Goal: Task Accomplishment & Management: Complete application form

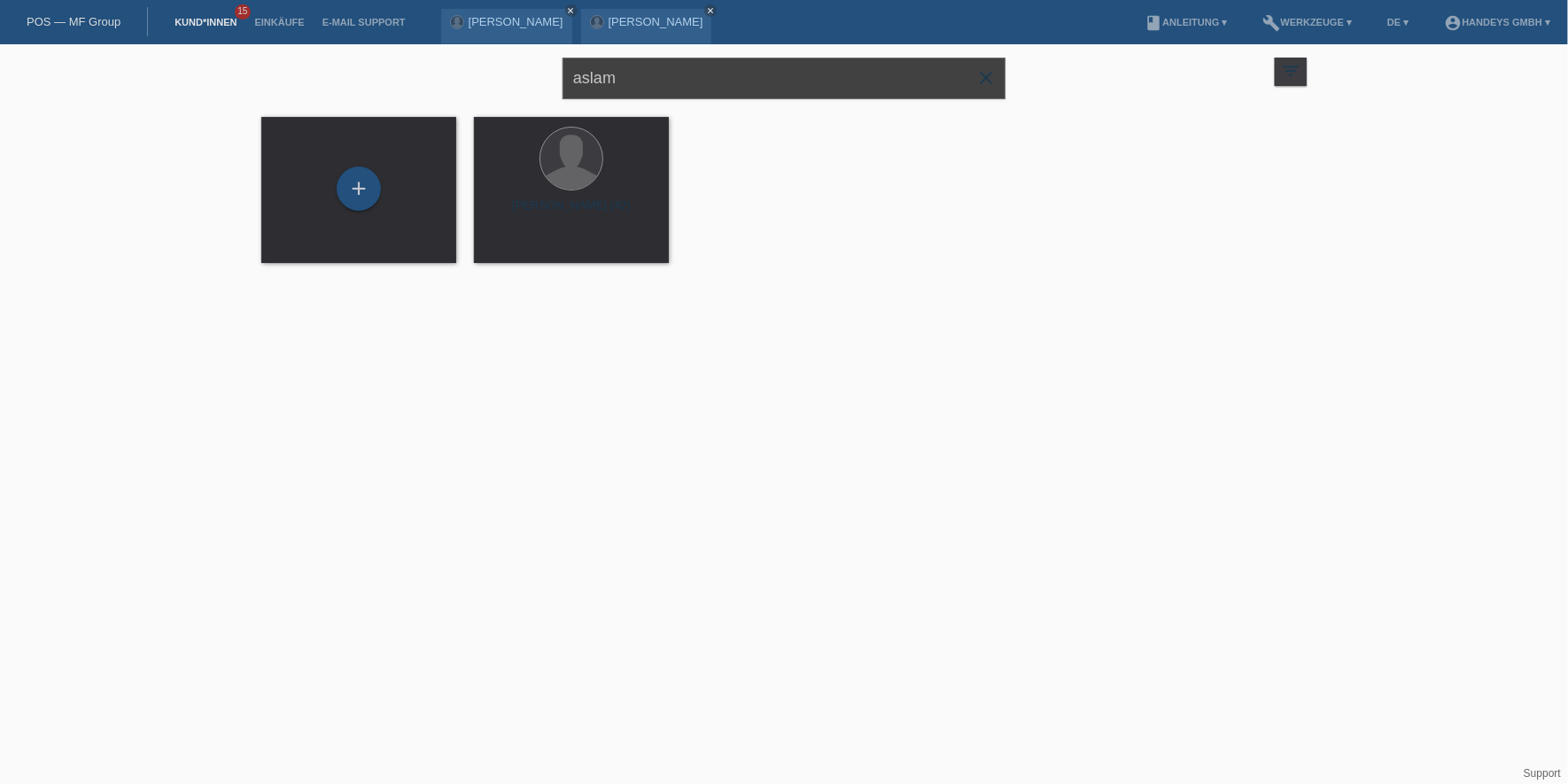
drag, startPoint x: 679, startPoint y: 91, endPoint x: 220, endPoint y: 76, distance: 459.2
click at [226, 78] on div "aslam close filter_list view_module Alle Kund*innen anzeigen star Markierte Kun…" at bounding box center [784, 165] width 1568 height 241
type input "fitore"
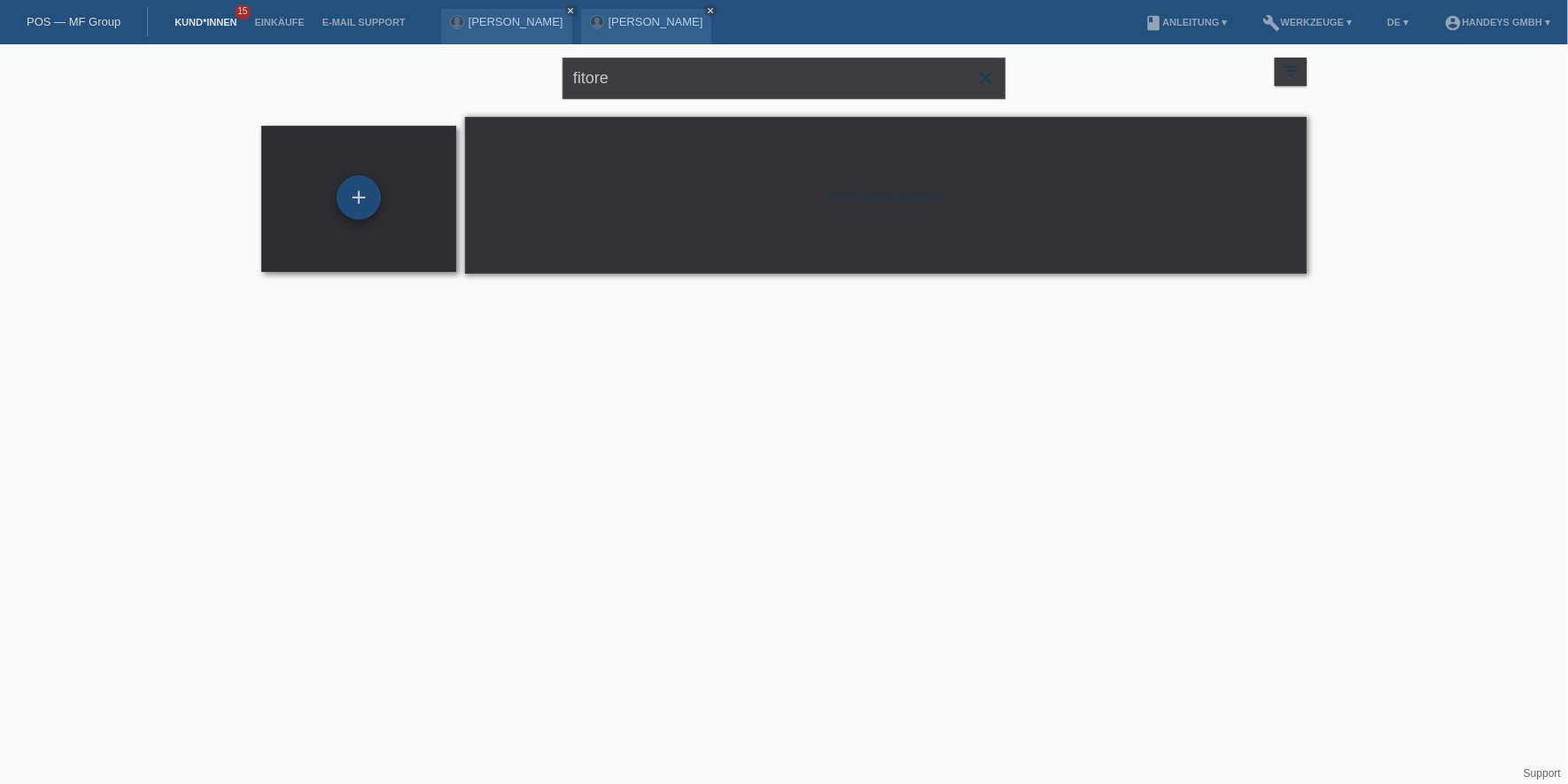
click at [358, 198] on div "+" at bounding box center [359, 198] width 44 height 44
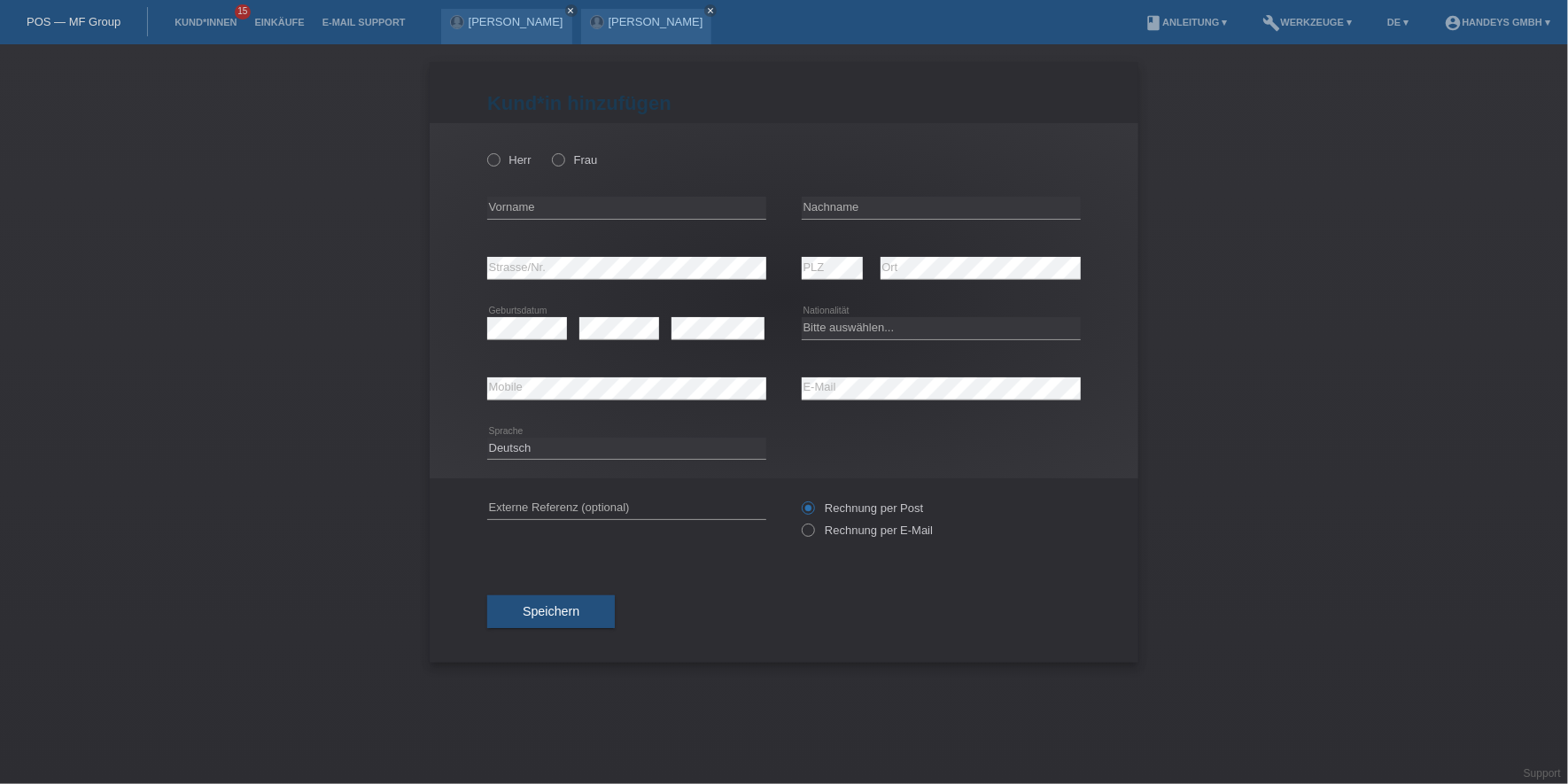
click at [550, 159] on div "Herr Frau" at bounding box center [626, 160] width 279 height 37
click at [549, 151] on icon at bounding box center [549, 151] width 0 height 0
click at [553, 159] on input "Frau" at bounding box center [558, 159] width 12 height 12
radio input "true"
click at [577, 187] on div "error Vorname" at bounding box center [626, 208] width 279 height 60
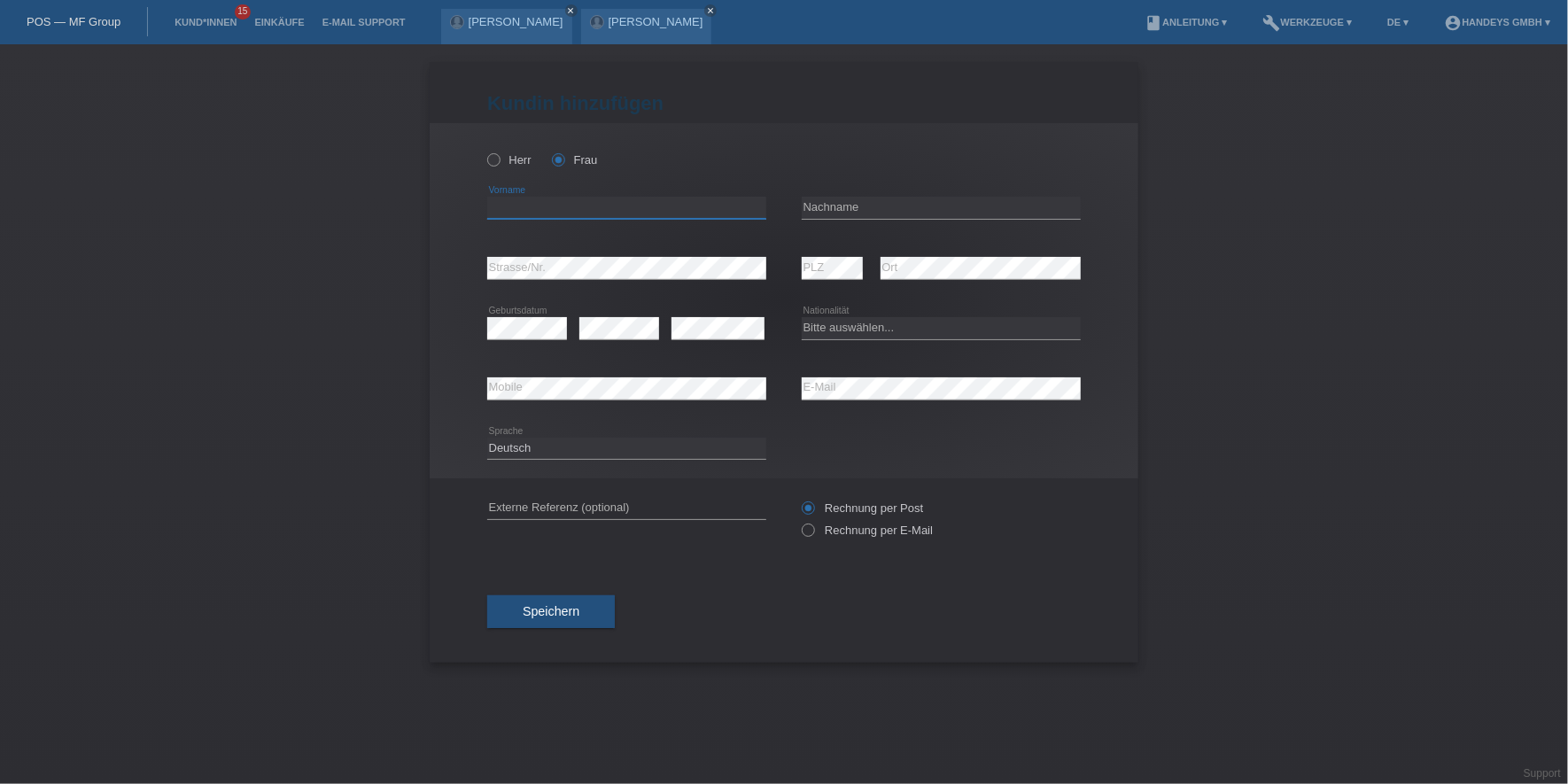
click at [575, 204] on input "text" at bounding box center [626, 208] width 279 height 22
type input "Fitore"
type input "Sacipi"
click at [538, 306] on div "error Geburtsdatum" at bounding box center [527, 328] width 80 height 60
click at [534, 316] on div "error Geburtsdatum" at bounding box center [527, 328] width 80 height 60
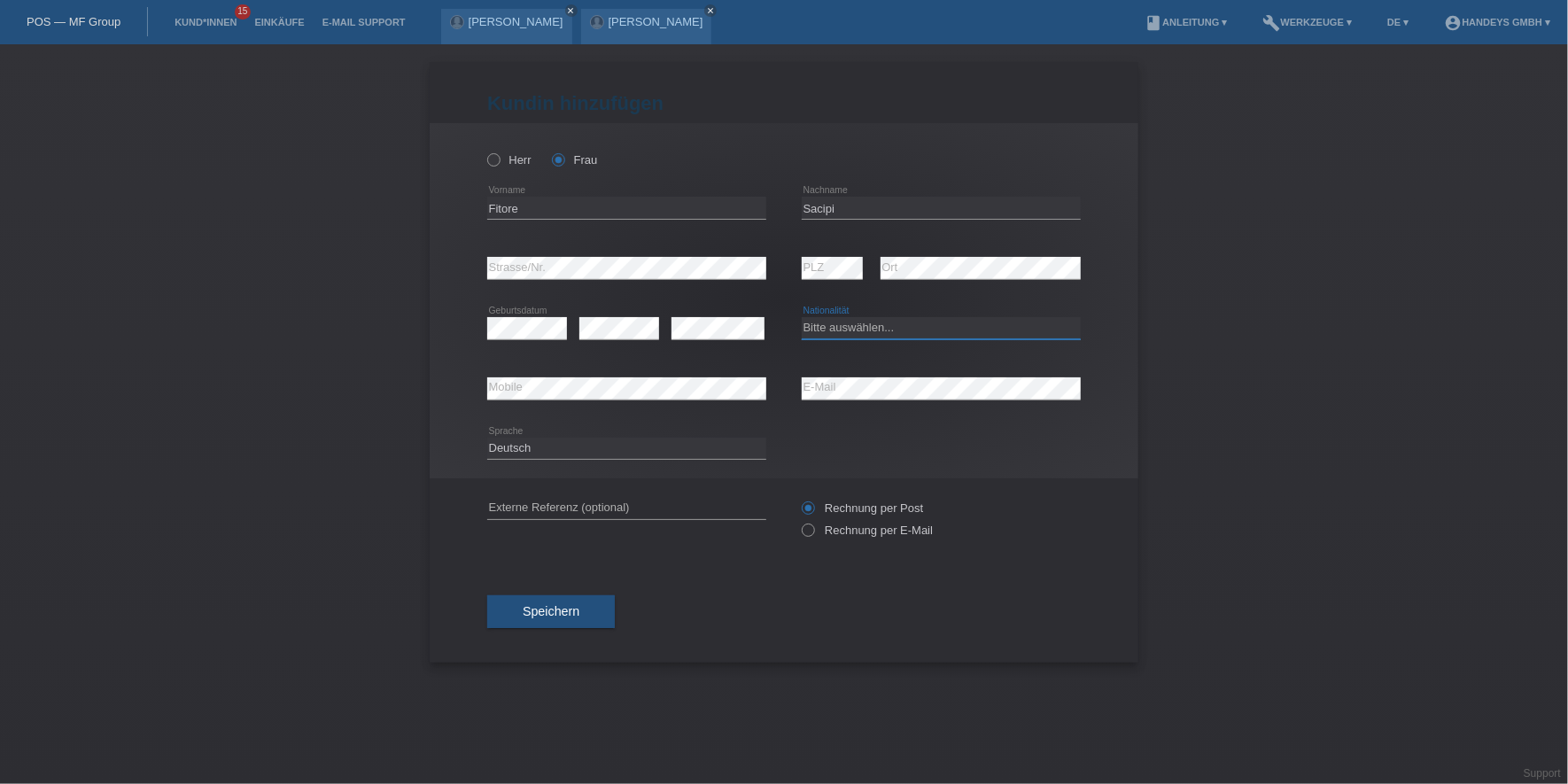
select select "CH"
click at [649, 502] on input "text" at bounding box center [626, 508] width 279 height 22
type input "DERYA"
click at [888, 537] on div "Rechnung per Post Rechnung per E-Mail" at bounding box center [941, 519] width 279 height 44
click at [868, 518] on div "Rechnung per Post Rechnung per E-Mail" at bounding box center [941, 519] width 279 height 44
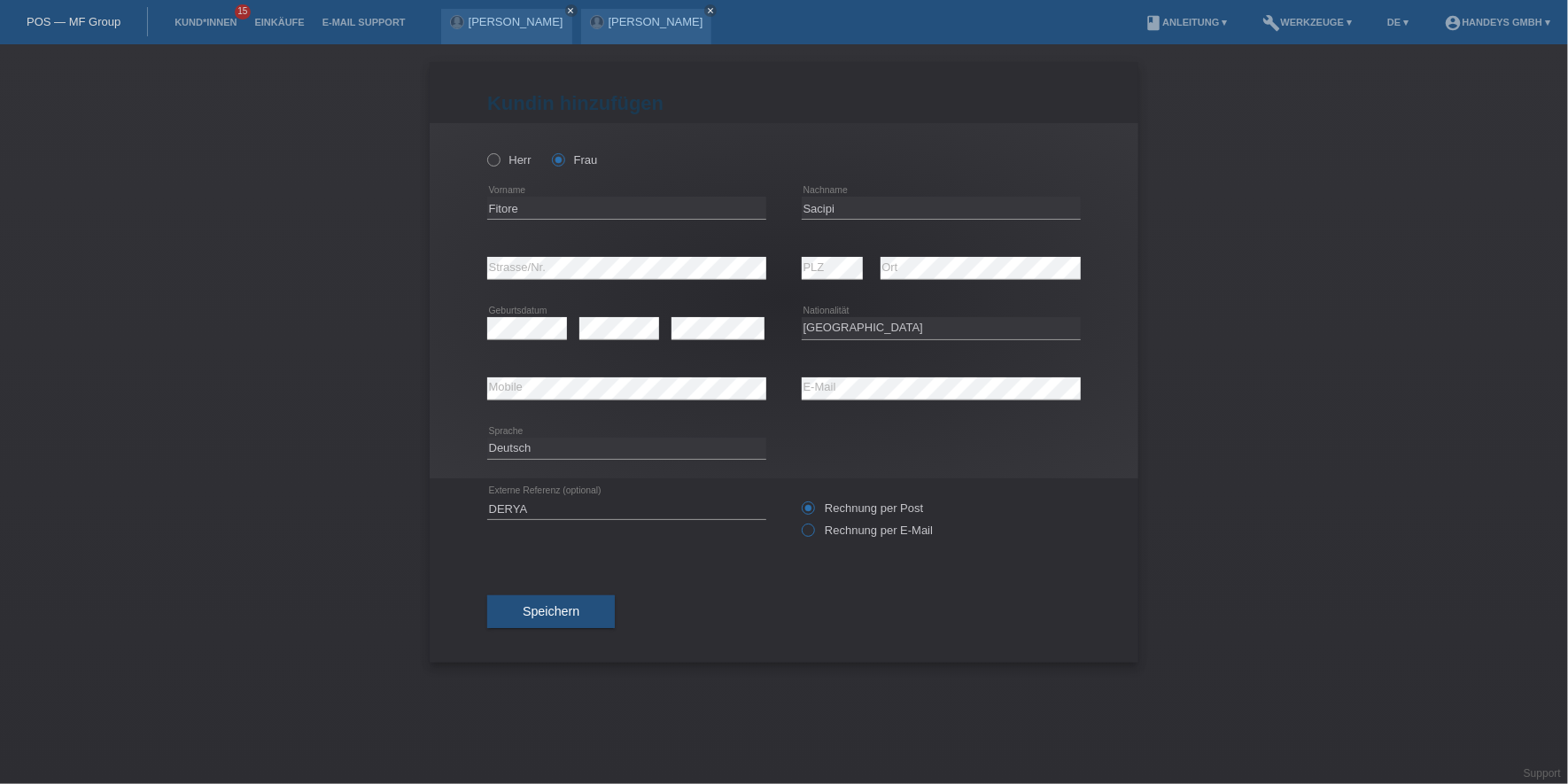
click at [864, 535] on label "Rechnung per E-Mail" at bounding box center [867, 530] width 131 height 14
click at [813, 535] on input "Rechnung per E-Mail" at bounding box center [808, 534] width 12 height 22
radio input "true"
click at [594, 588] on div "Speichern" at bounding box center [784, 612] width 593 height 102
click at [582, 606] on button "Speichern" at bounding box center [551, 612] width 127 height 34
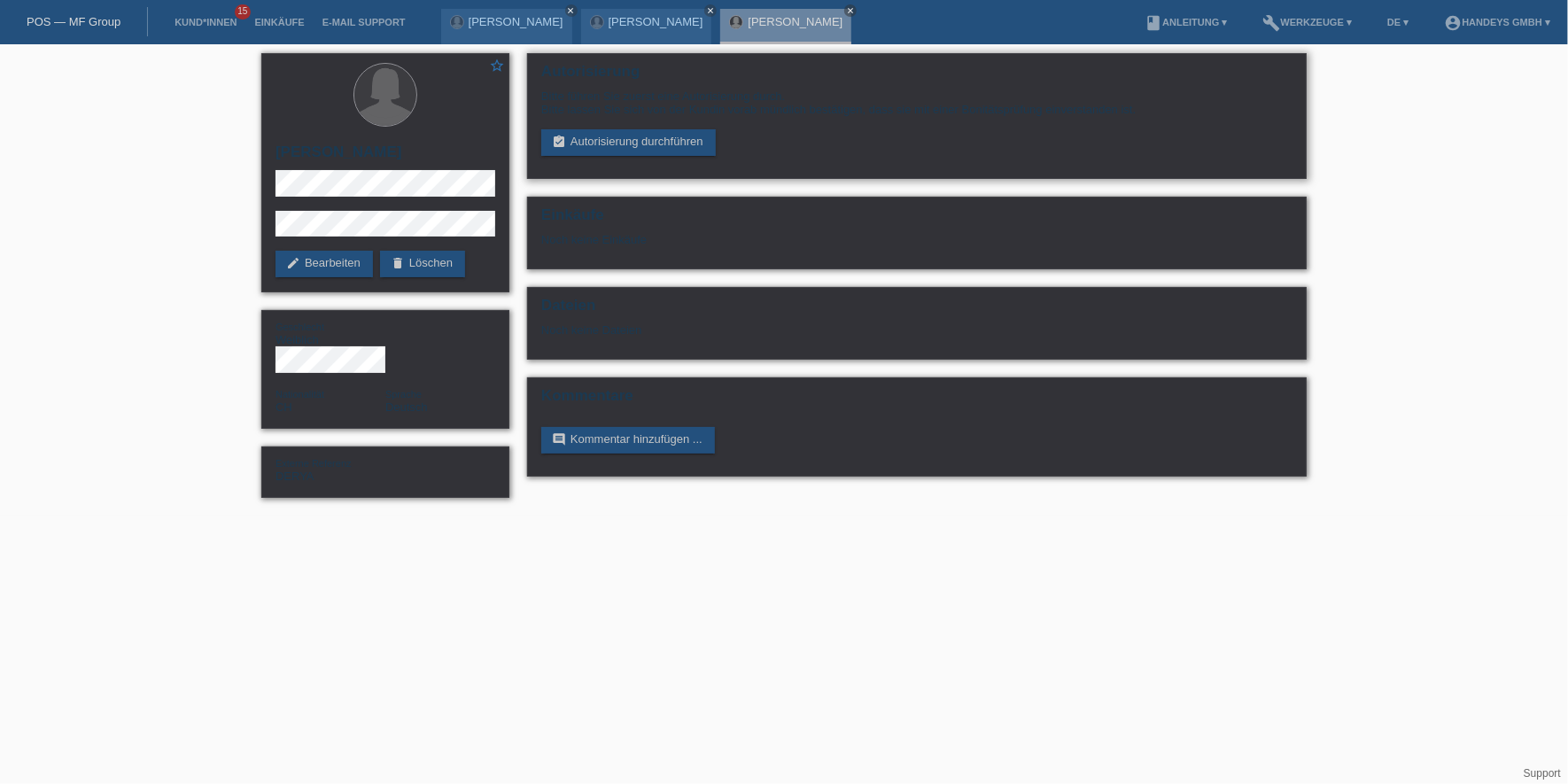
click at [649, 160] on div "Autorisierung Bitte führen Sie zuerst eine Autorisierung durch. Bitte lassen Si…" at bounding box center [917, 116] width 780 height 126
click at [652, 154] on link "assignment_turned_in Autorisierung durchführen" at bounding box center [628, 143] width 175 height 27
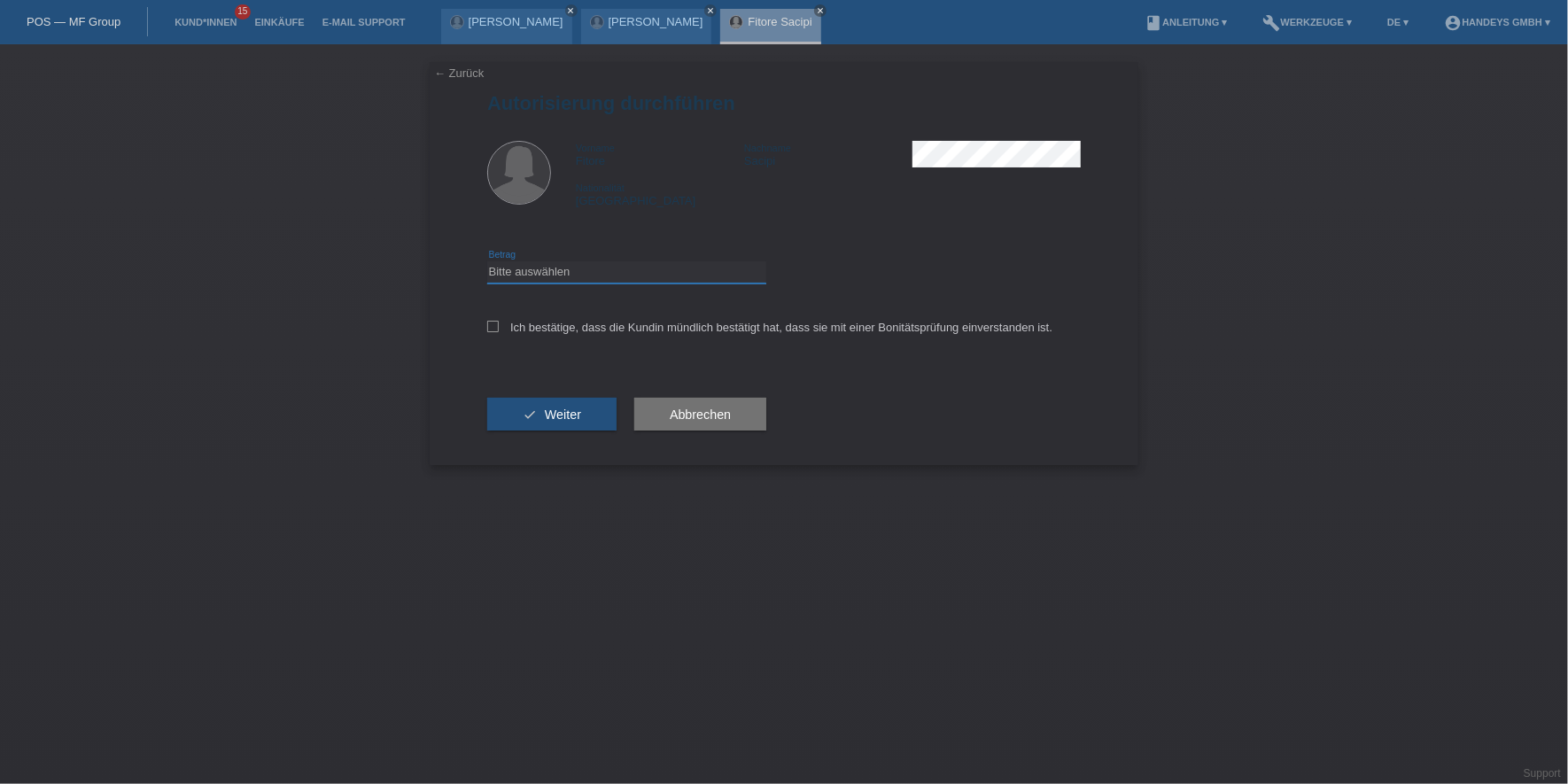
drag, startPoint x: 557, startPoint y: 266, endPoint x: 561, endPoint y: 282, distance: 16.5
click at [557, 266] on select "Bitte auswählen CHF 1.00 - CHF 499.00 CHF 500.00 - CHF 1'999.00 CHF 2'000.00 - …" at bounding box center [626, 272] width 279 height 21
select select "3"
click at [487, 262] on select "Bitte auswählen CHF 1.00 - CHF 499.00 CHF 500.00 - CHF 1'999.00 CHF 2'000.00 - …" at bounding box center [626, 272] width 279 height 21
click at [566, 314] on div "Ich bestätige, dass die Kundin mündlich bestätigt hat, dass sie mit einer Bonit…" at bounding box center [784, 333] width 593 height 60
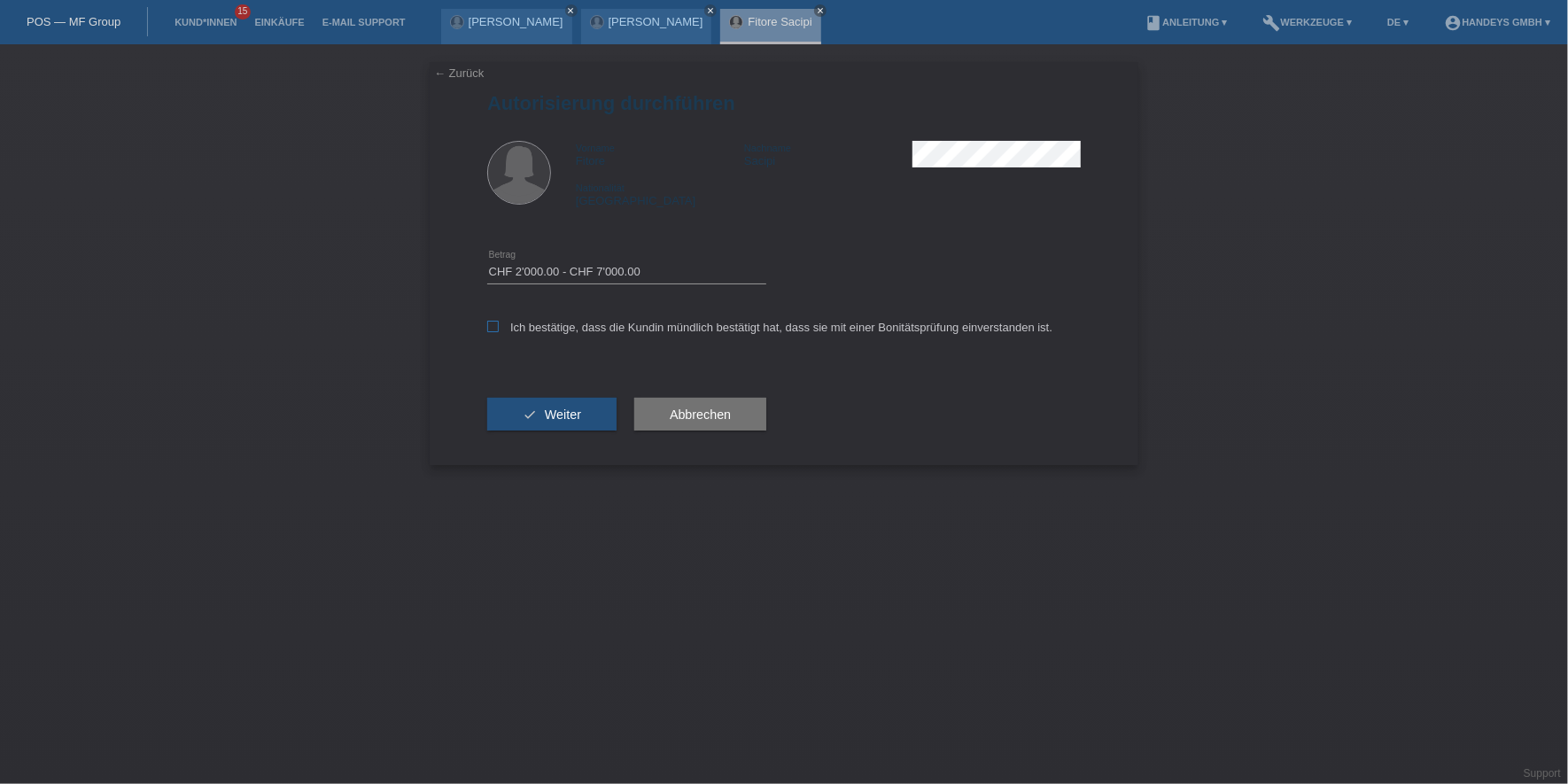
click at [565, 329] on label "Ich bestätige, dass die Kundin mündlich bestätigt hat, dass sie mit einer Bonit…" at bounding box center [770, 327] width 565 height 14
click at [499, 329] on input "Ich bestätige, dass die Kundin mündlich bestätigt hat, dass sie mit einer Bonit…" at bounding box center [493, 326] width 12 height 12
checkbox input "true"
click at [565, 411] on span "Weiter" at bounding box center [563, 414] width 37 height 14
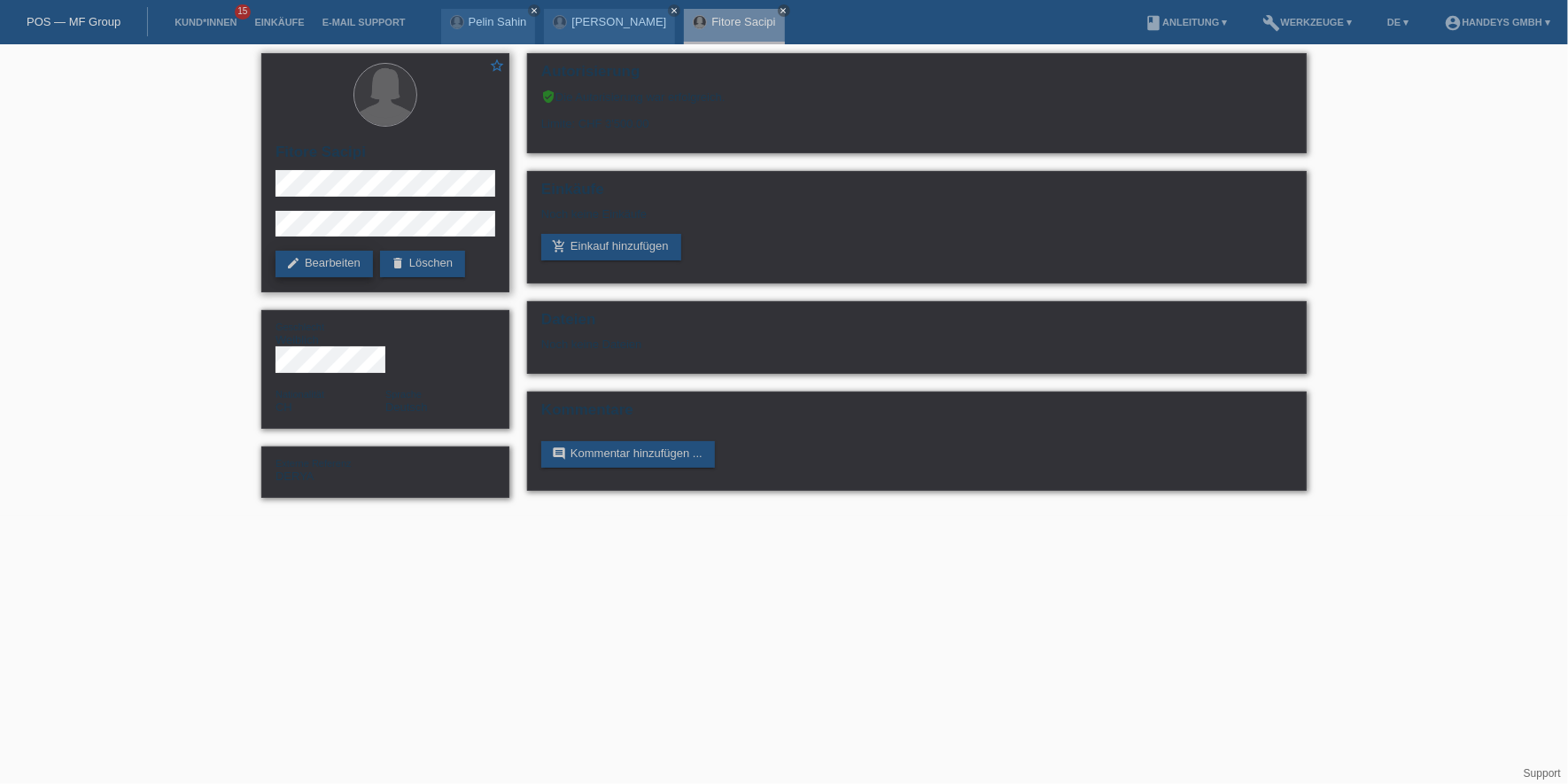
click at [317, 255] on link "edit Bearbeiten" at bounding box center [323, 265] width 97 height 27
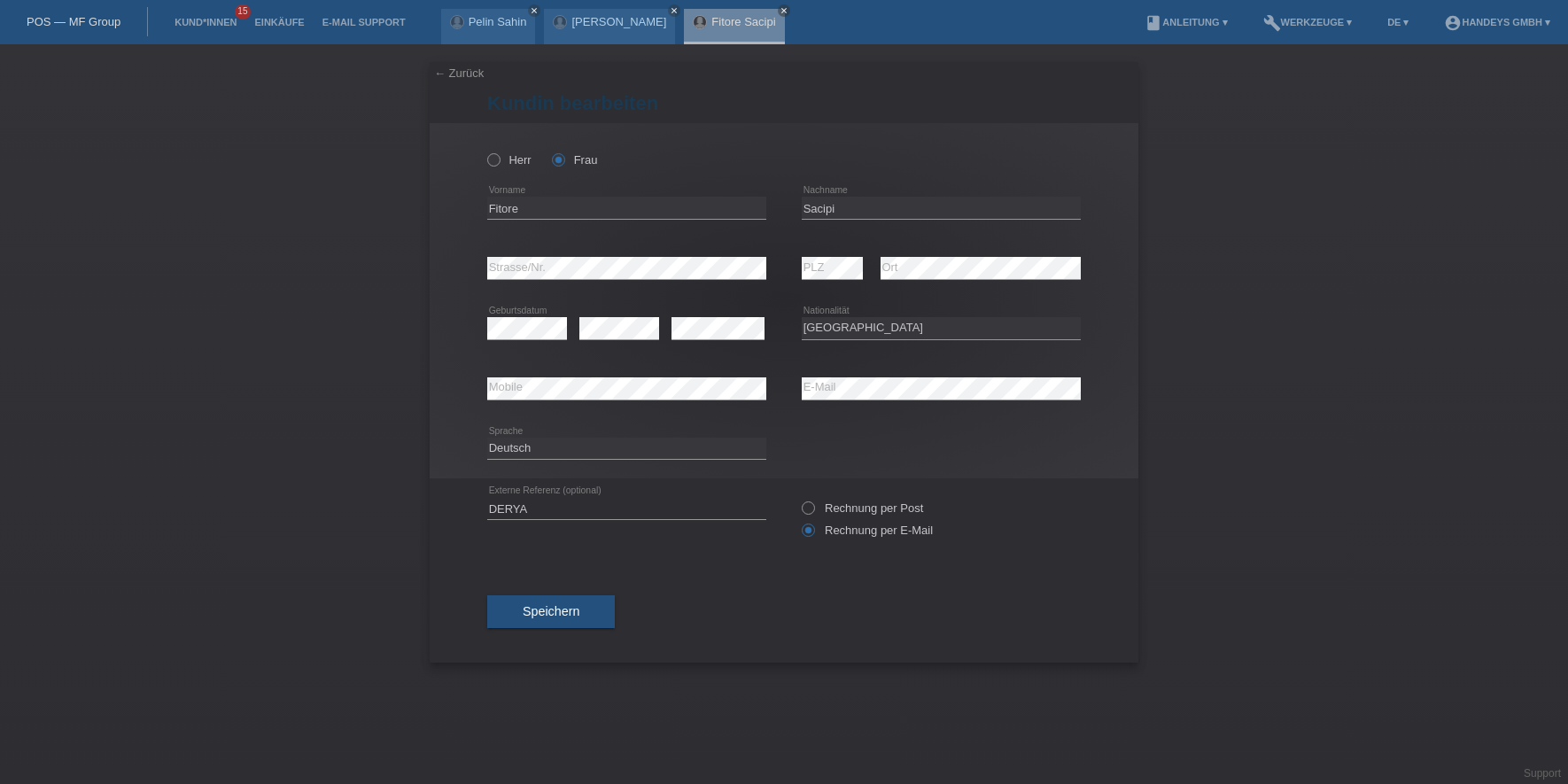
select select "CH"
click at [494, 210] on input "Fitore" at bounding box center [626, 208] width 279 height 22
click at [812, 208] on input "Sacipi" at bounding box center [941, 208] width 279 height 22
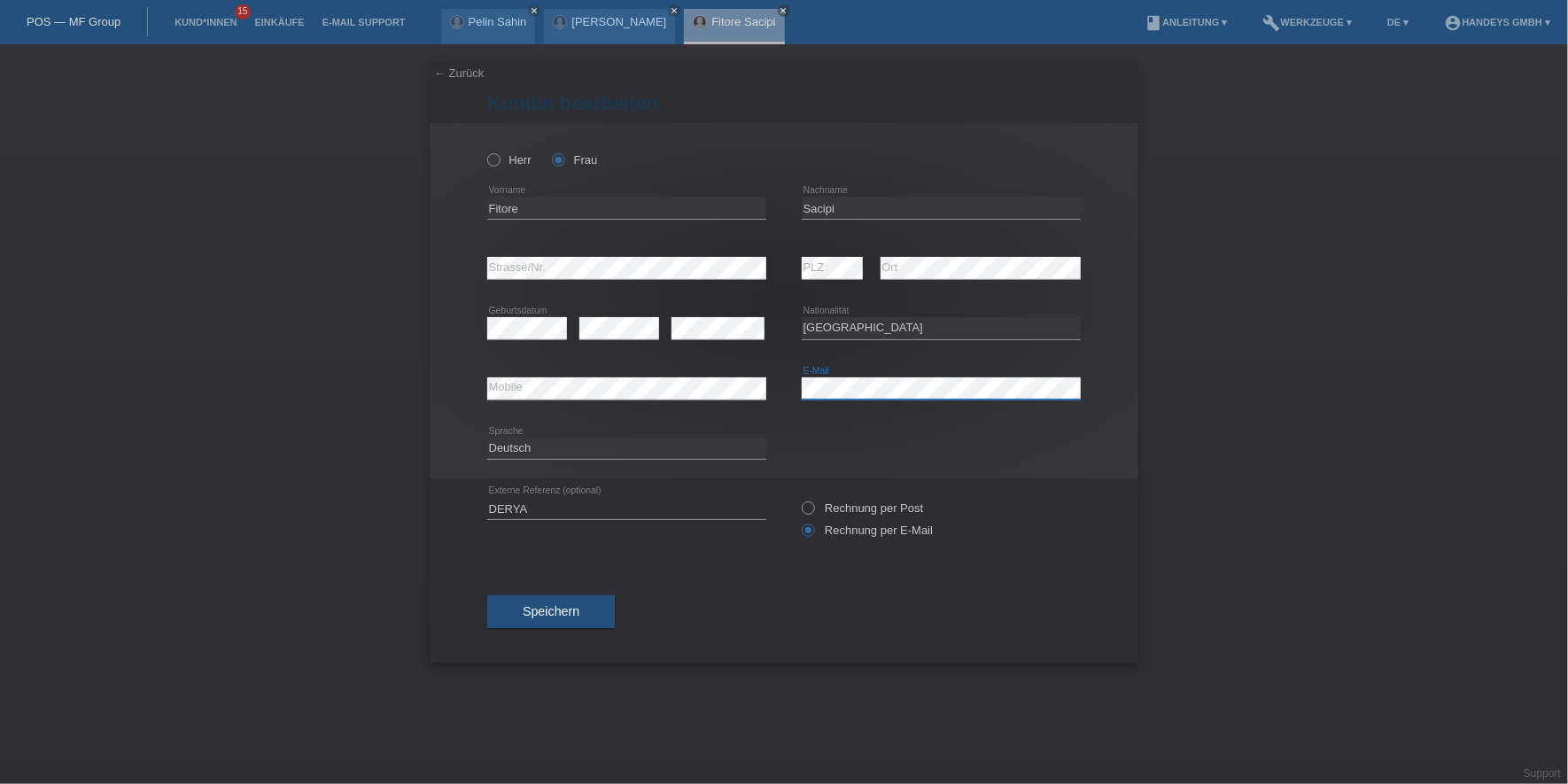
click at [749, 392] on div "error Mobile error E-Mail" at bounding box center [784, 389] width 593 height 60
click at [515, 399] on div "error Mobile" at bounding box center [626, 389] width 279 height 23
